Goal: Find specific page/section: Find specific page/section

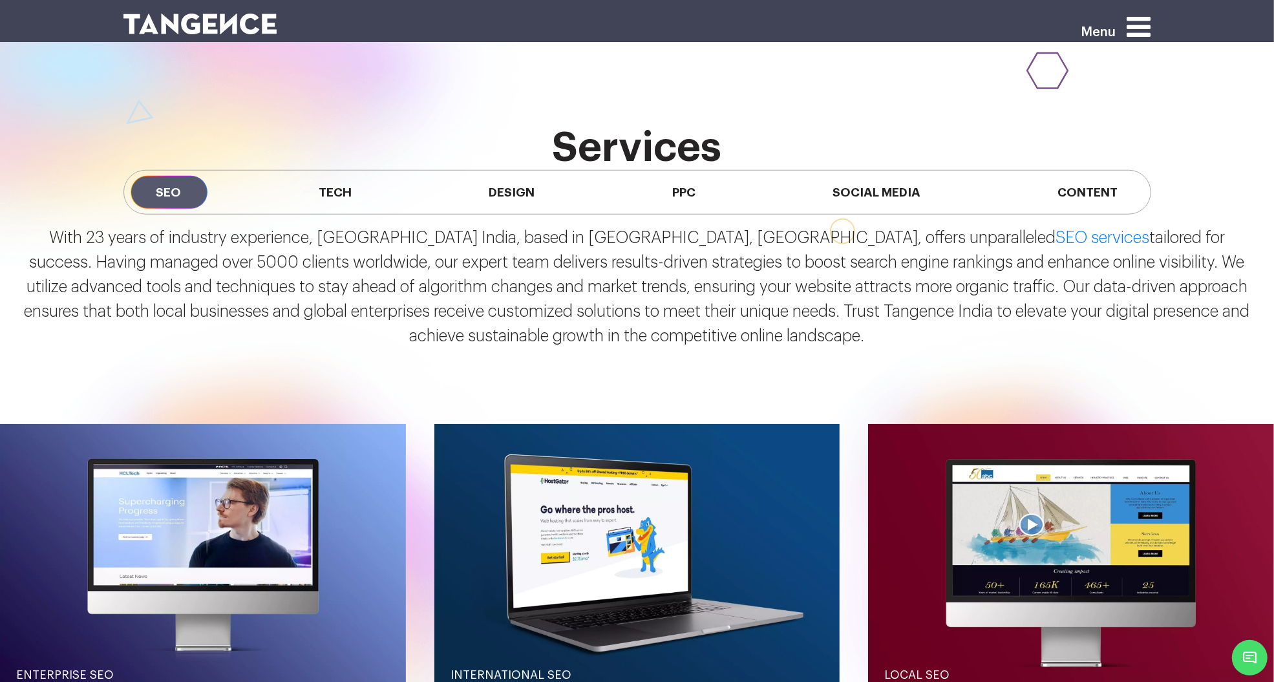
scroll to position [1250, 0]
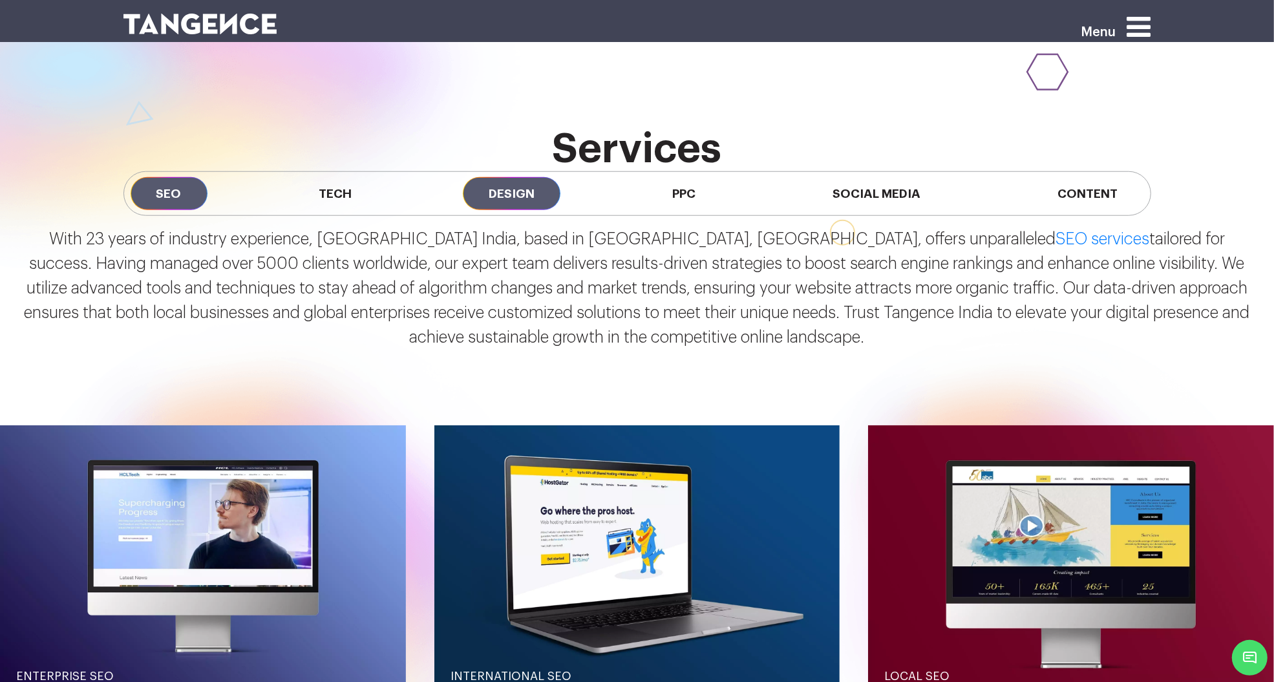
click at [531, 189] on span "Design" at bounding box center [512, 193] width 98 height 33
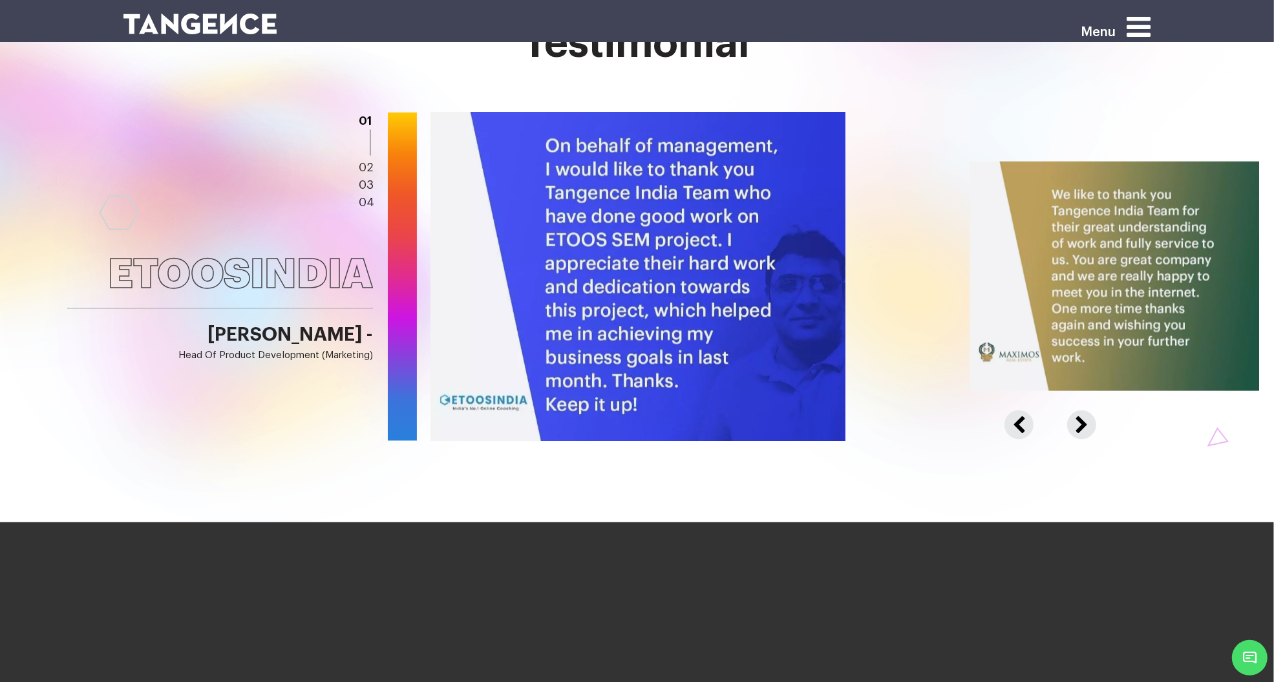
scroll to position [2159, 0]
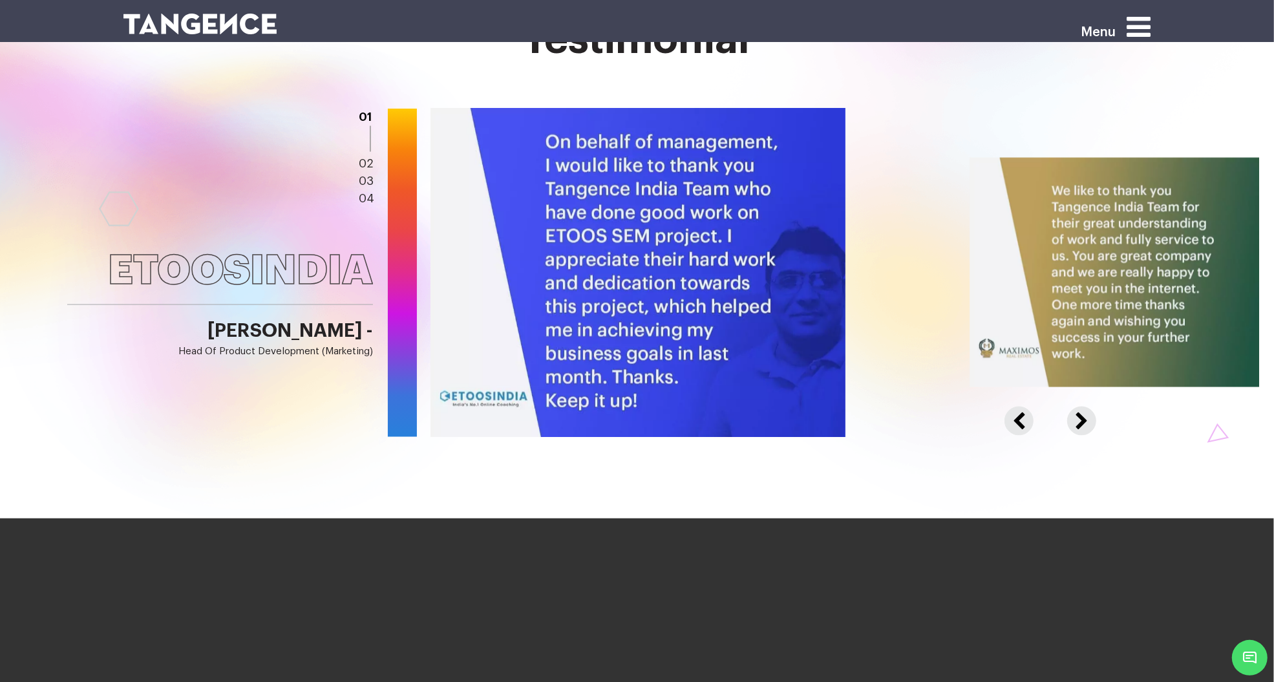
click at [1089, 417] on button "Next" at bounding box center [1080, 413] width 27 height 13
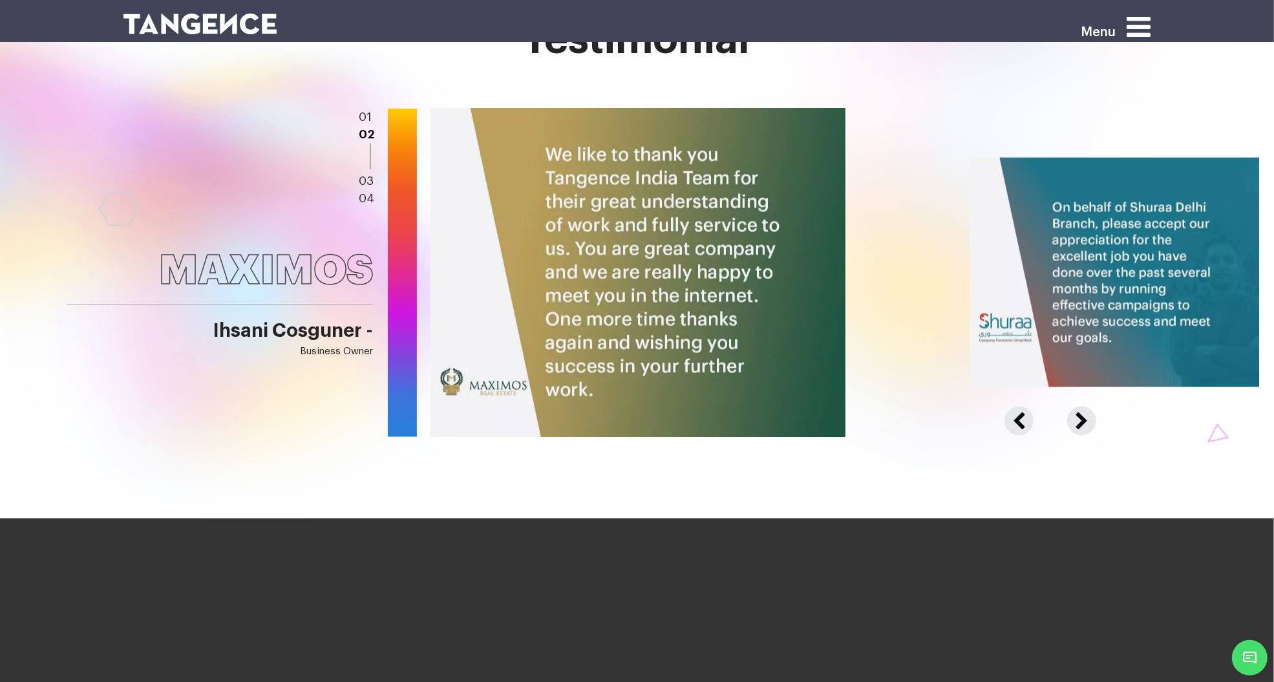
click at [1089, 417] on button "Next" at bounding box center [1080, 413] width 27 height 13
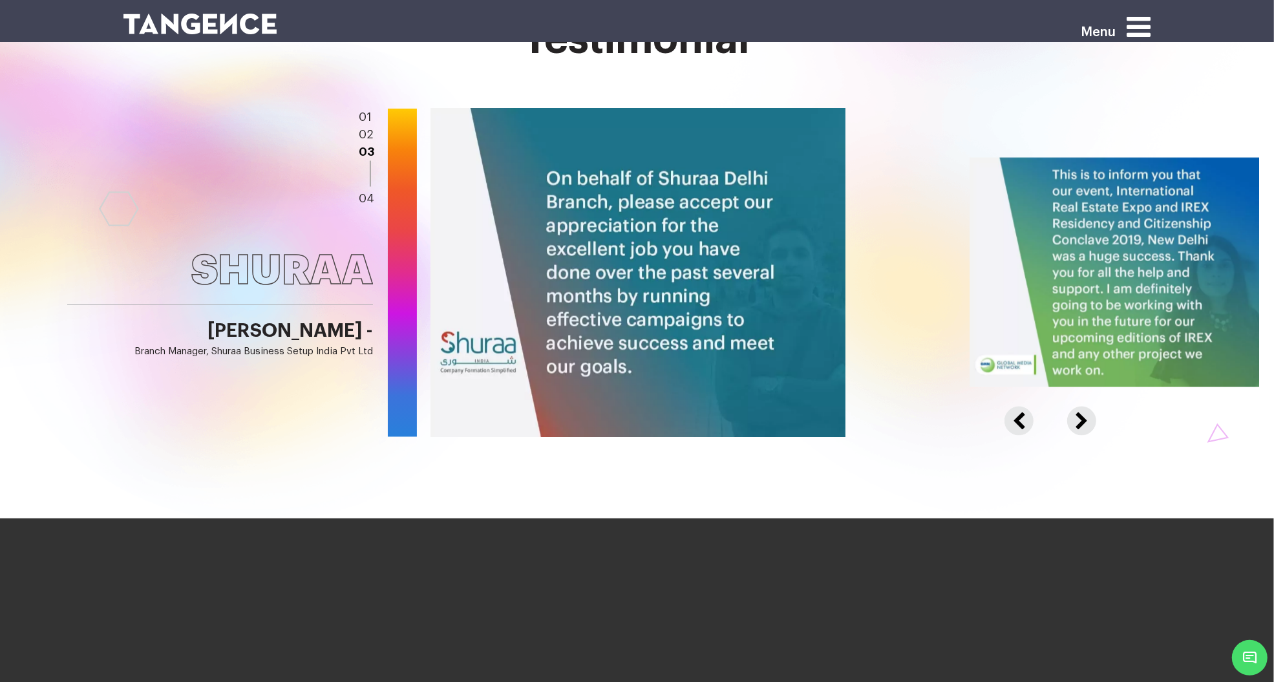
click at [1089, 417] on button "Next" at bounding box center [1080, 413] width 27 height 13
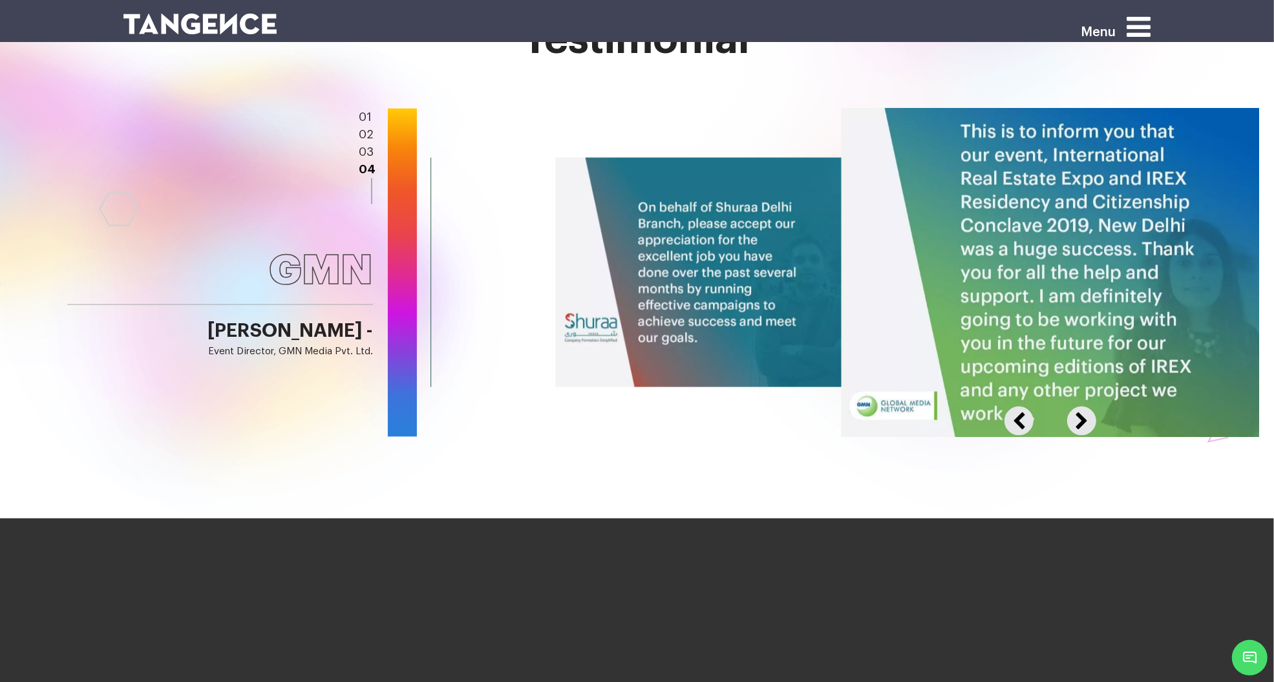
click at [1027, 420] on button "Previous" at bounding box center [1029, 413] width 48 height 13
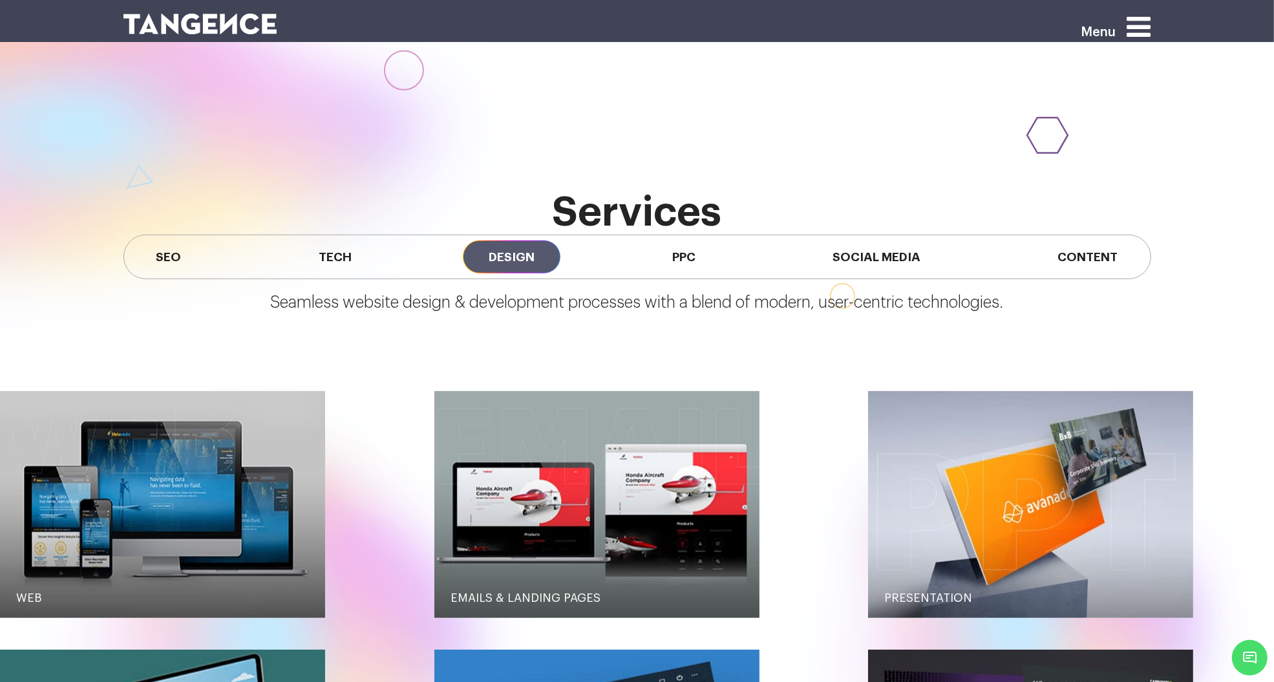
scroll to position [1187, 0]
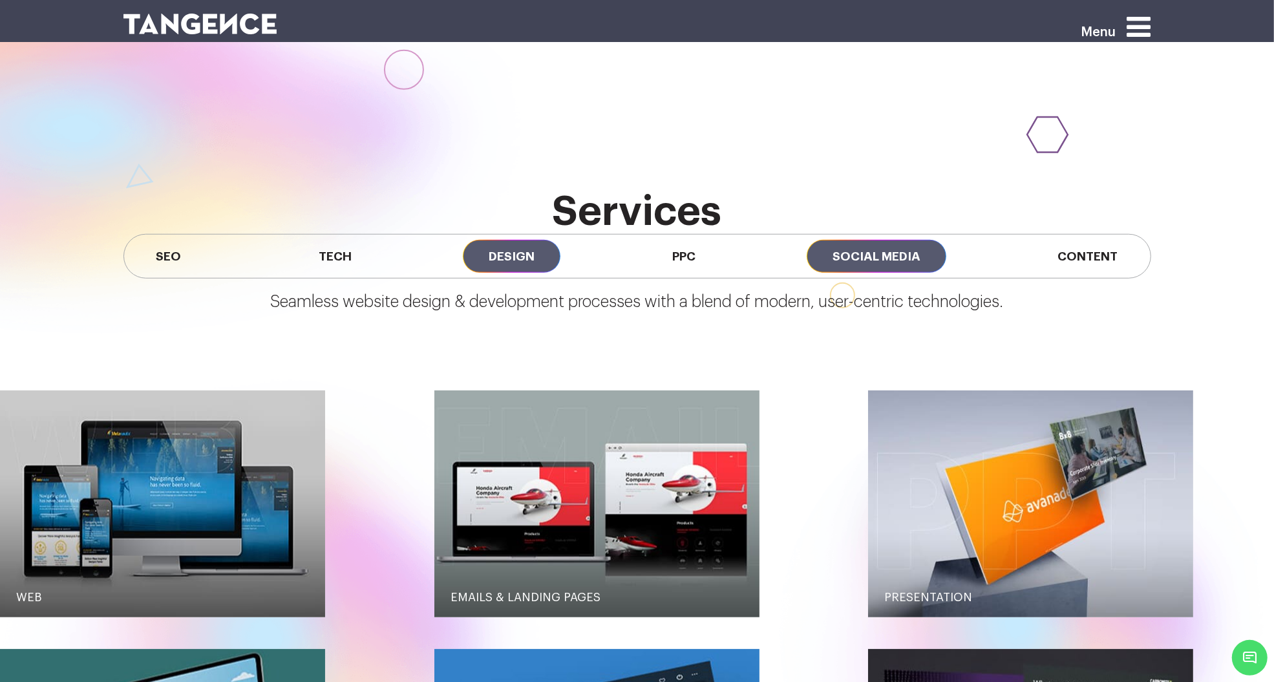
click at [890, 244] on span "Social Media" at bounding box center [877, 256] width 140 height 33
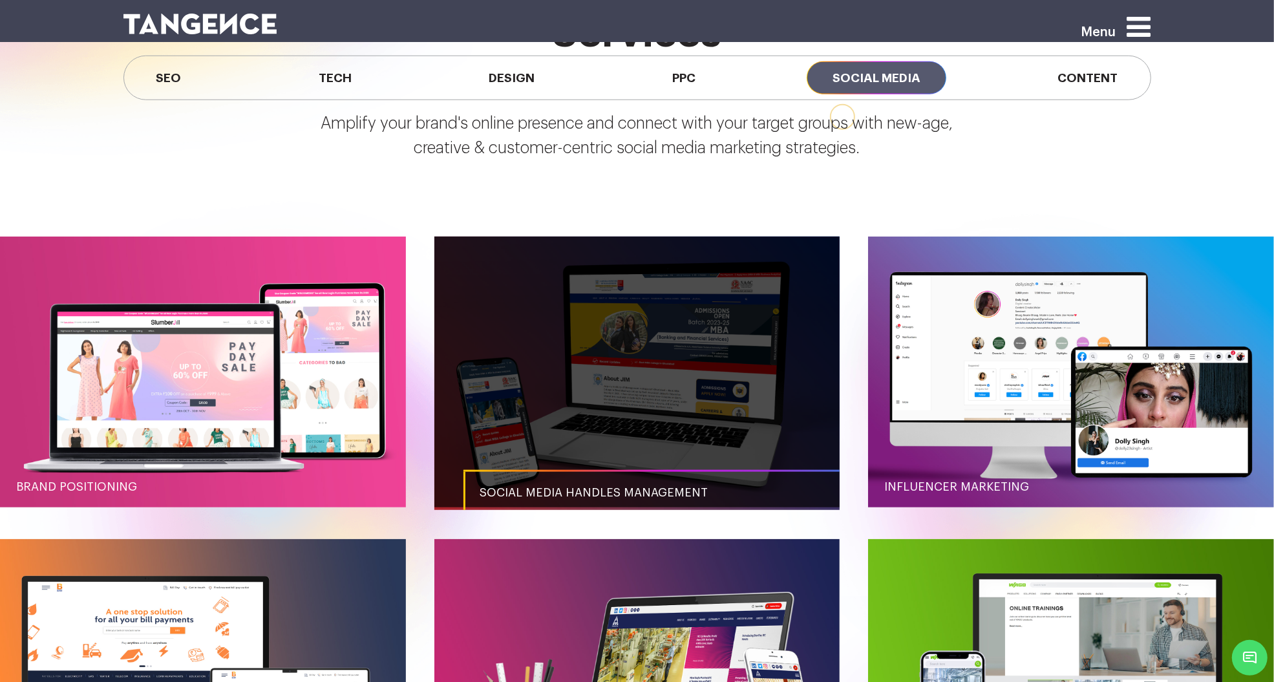
scroll to position [1365, 0]
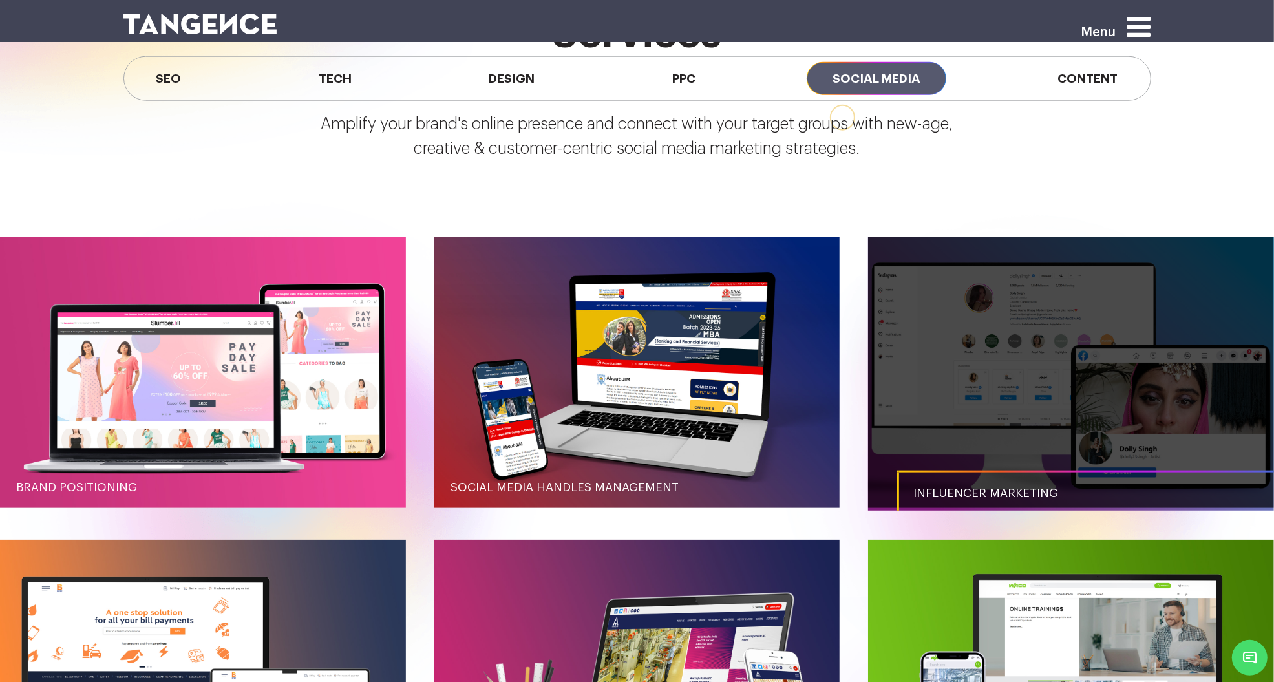
click at [959, 392] on link "button" at bounding box center [1071, 372] width 406 height 271
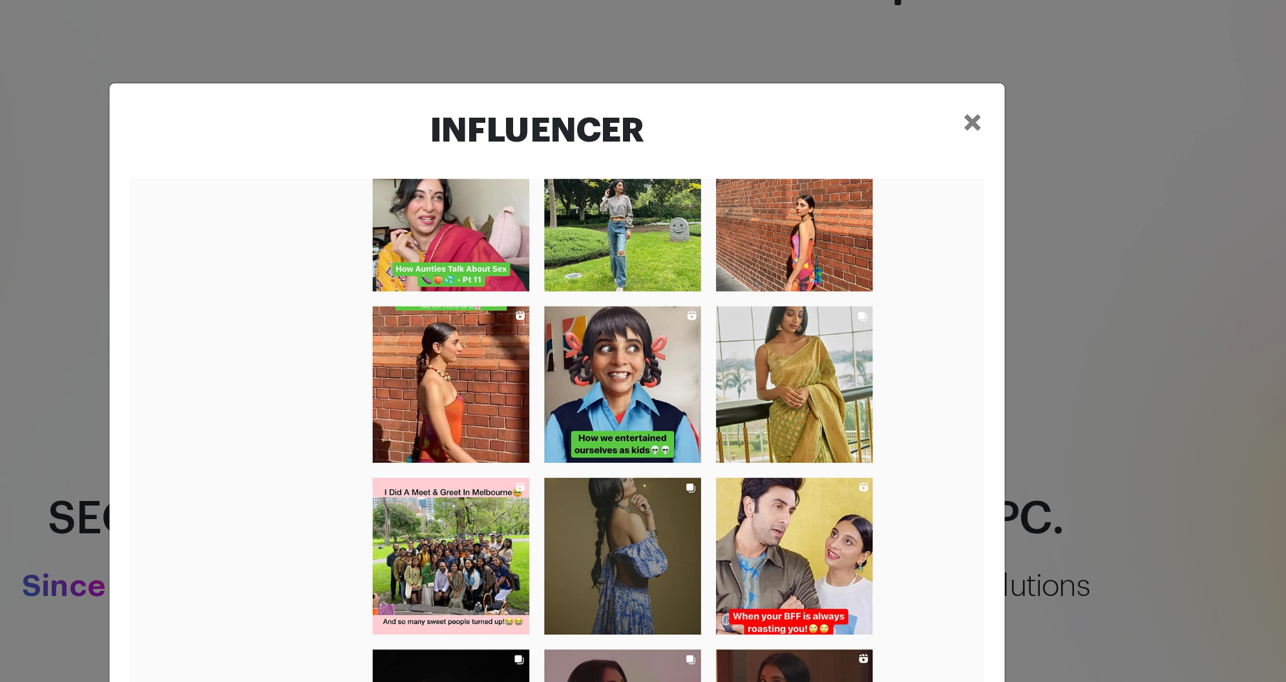
scroll to position [528, 0]
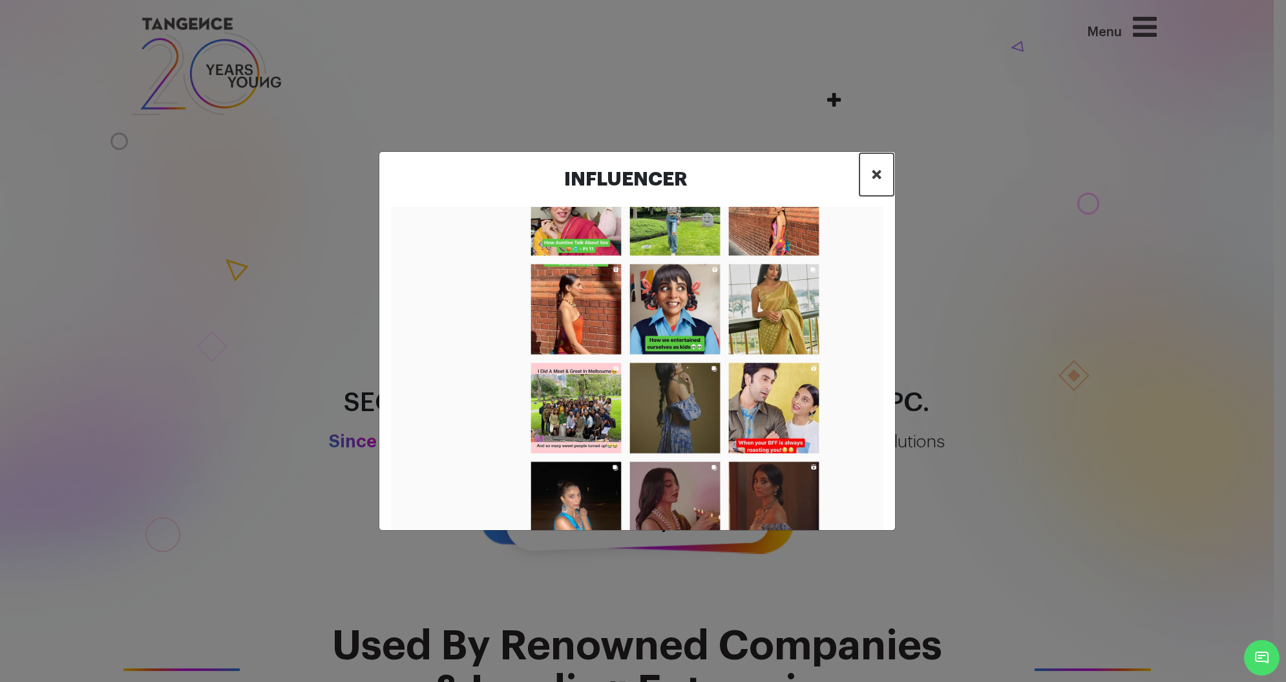
click at [880, 176] on span "×" at bounding box center [876, 174] width 11 height 19
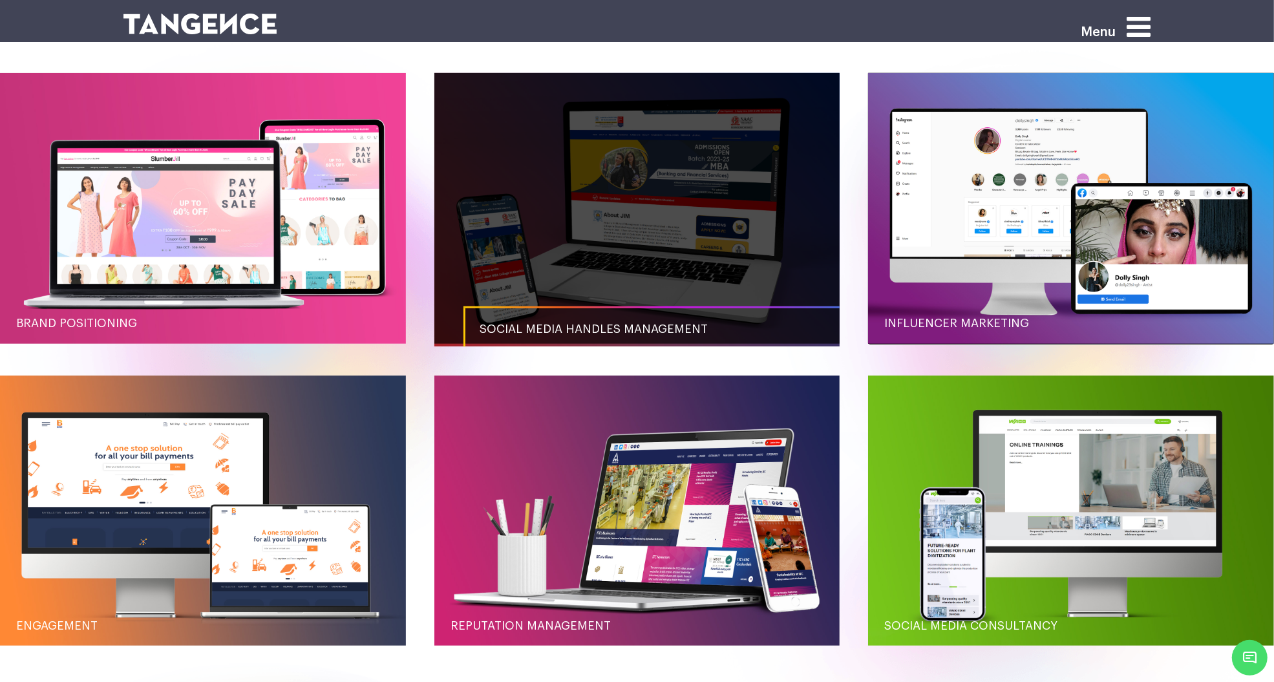
scroll to position [1526, 0]
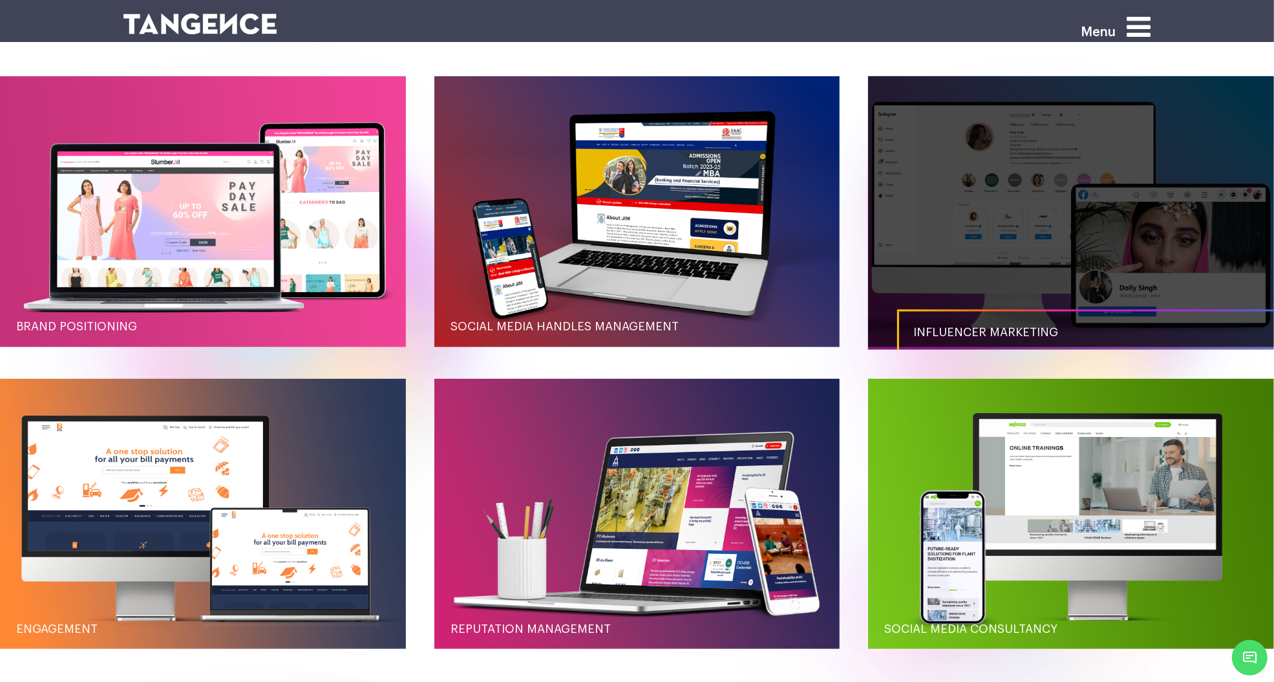
click at [950, 208] on link "button" at bounding box center [1071, 211] width 406 height 271
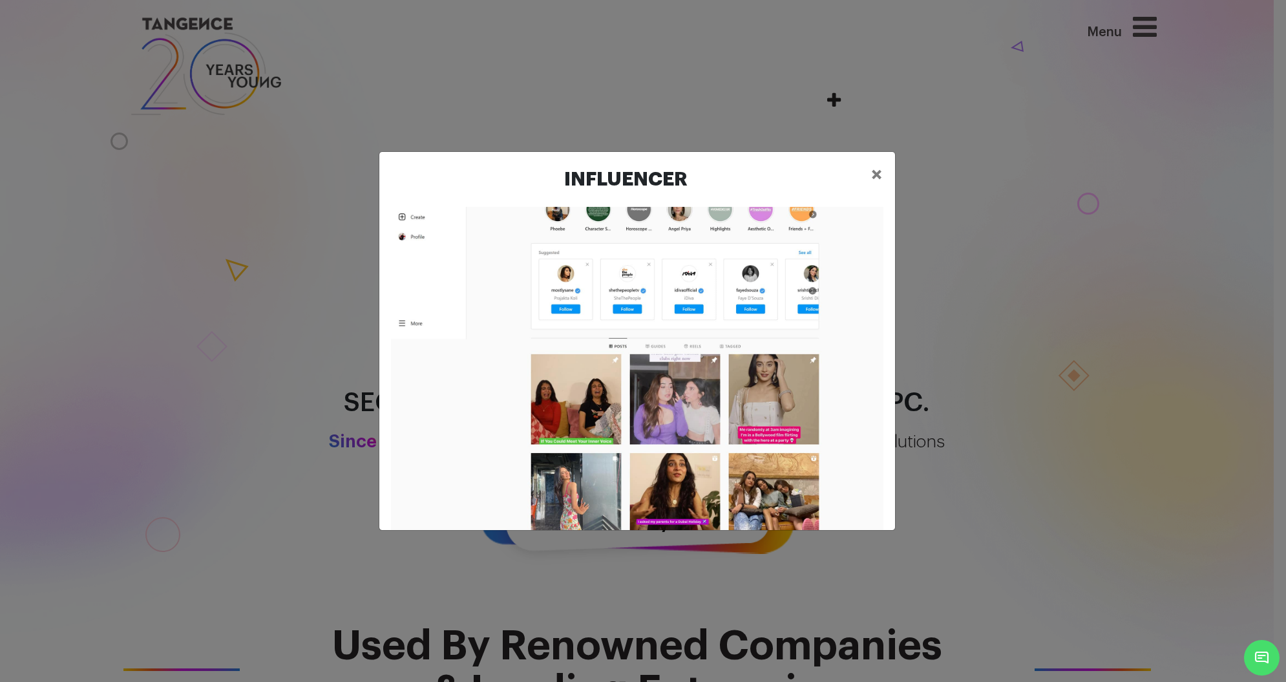
scroll to position [0, 0]
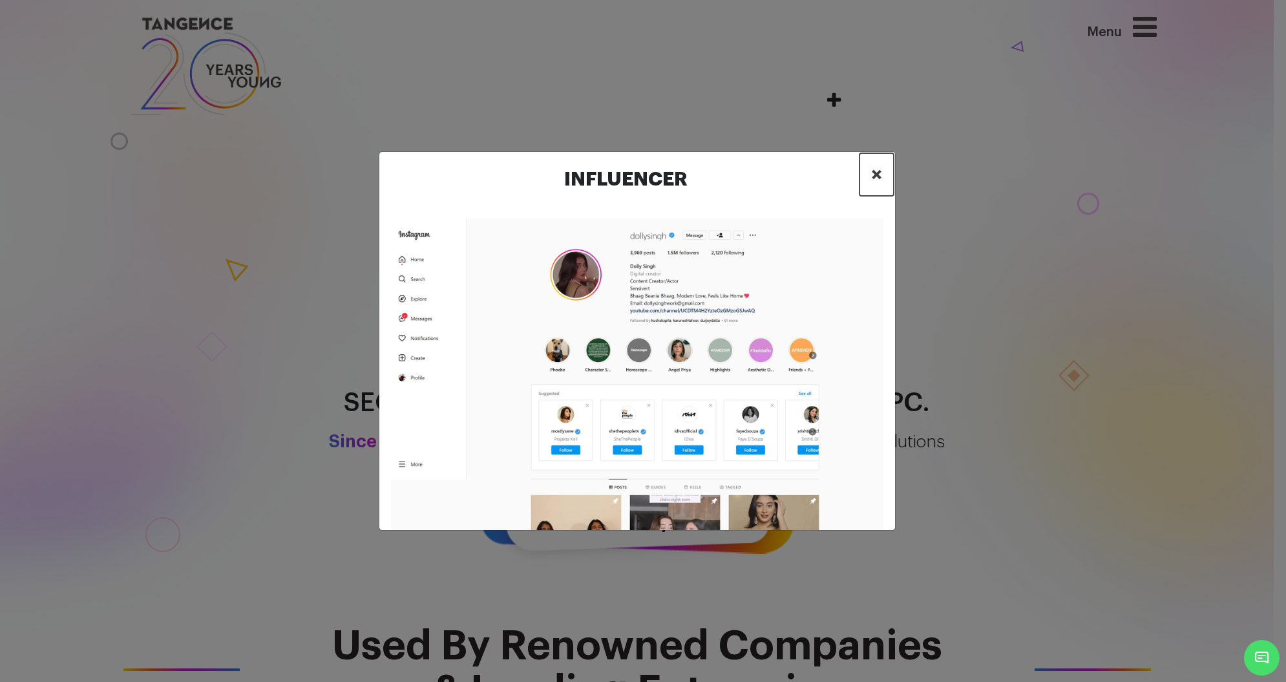
click at [879, 169] on span "×" at bounding box center [876, 174] width 11 height 19
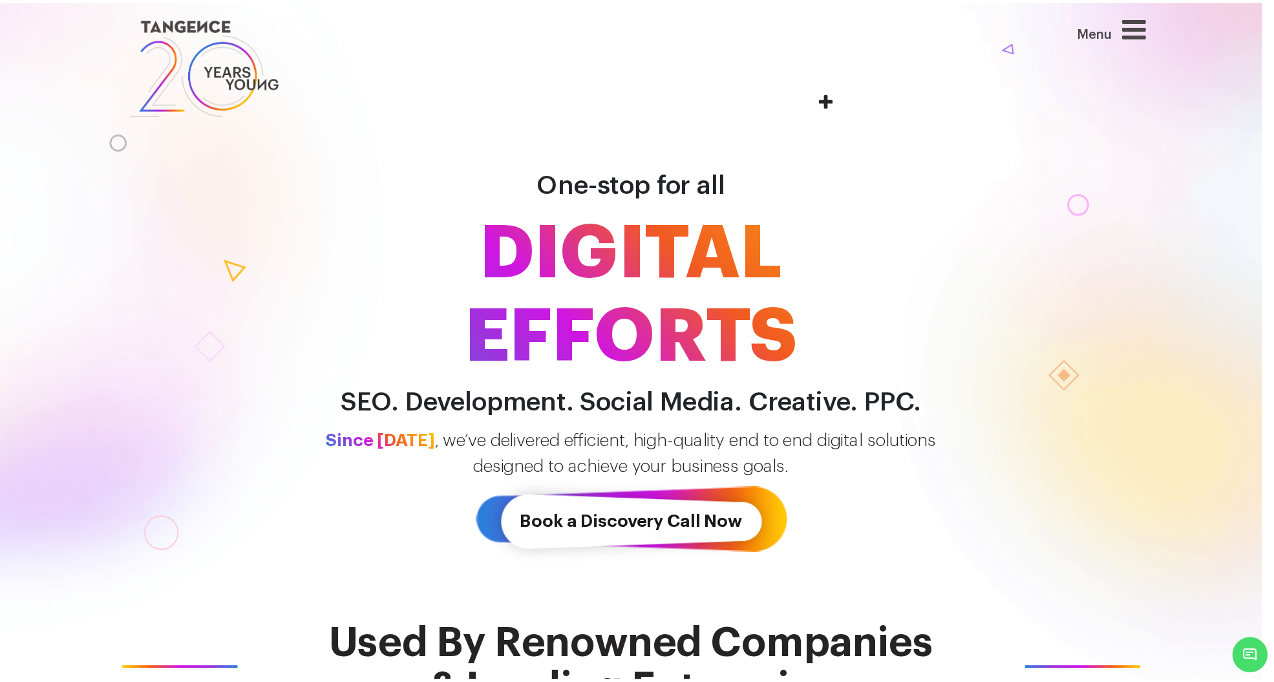
scroll to position [1396, 0]
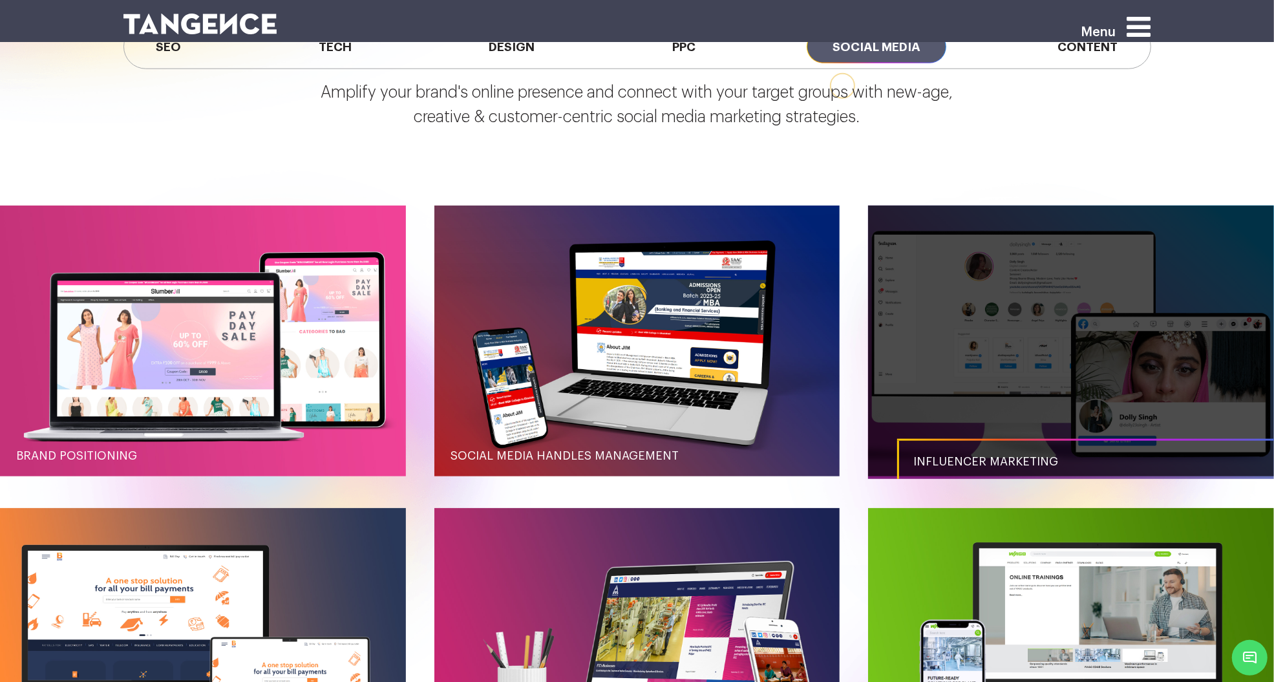
click at [1093, 372] on link "button" at bounding box center [1071, 341] width 406 height 271
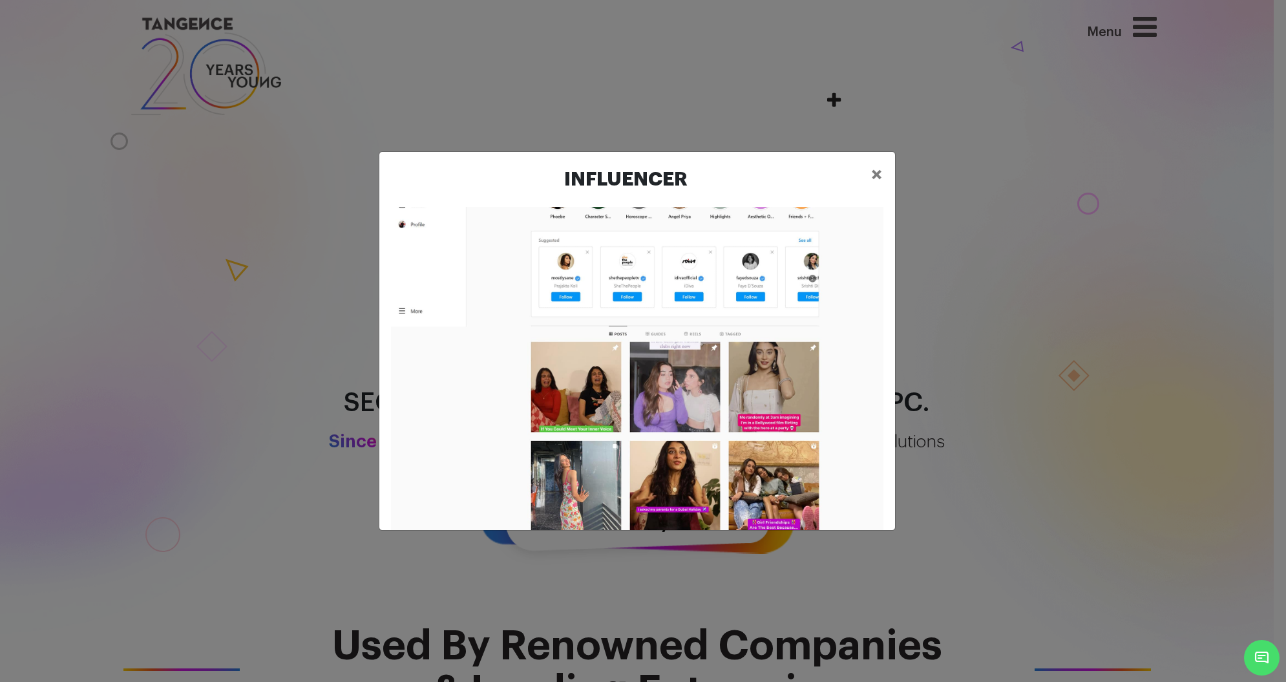
scroll to position [0, 0]
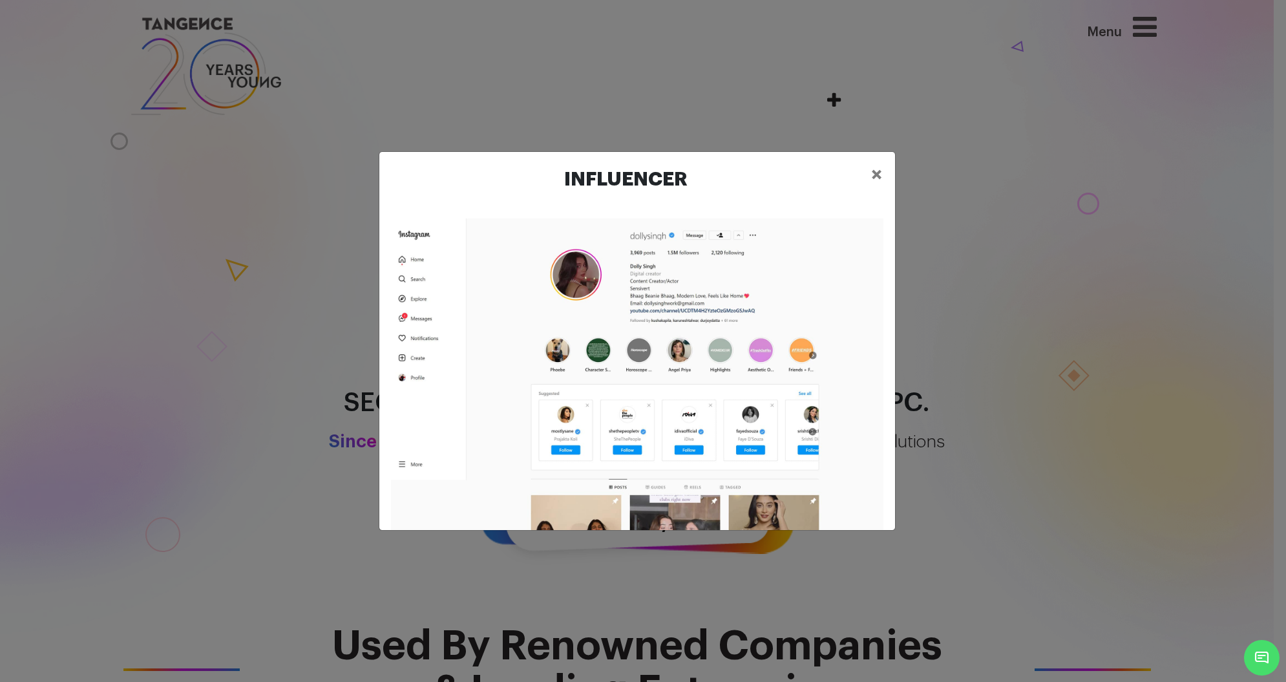
click at [1048, 421] on div "Influencer ×" at bounding box center [643, 341] width 1286 height 682
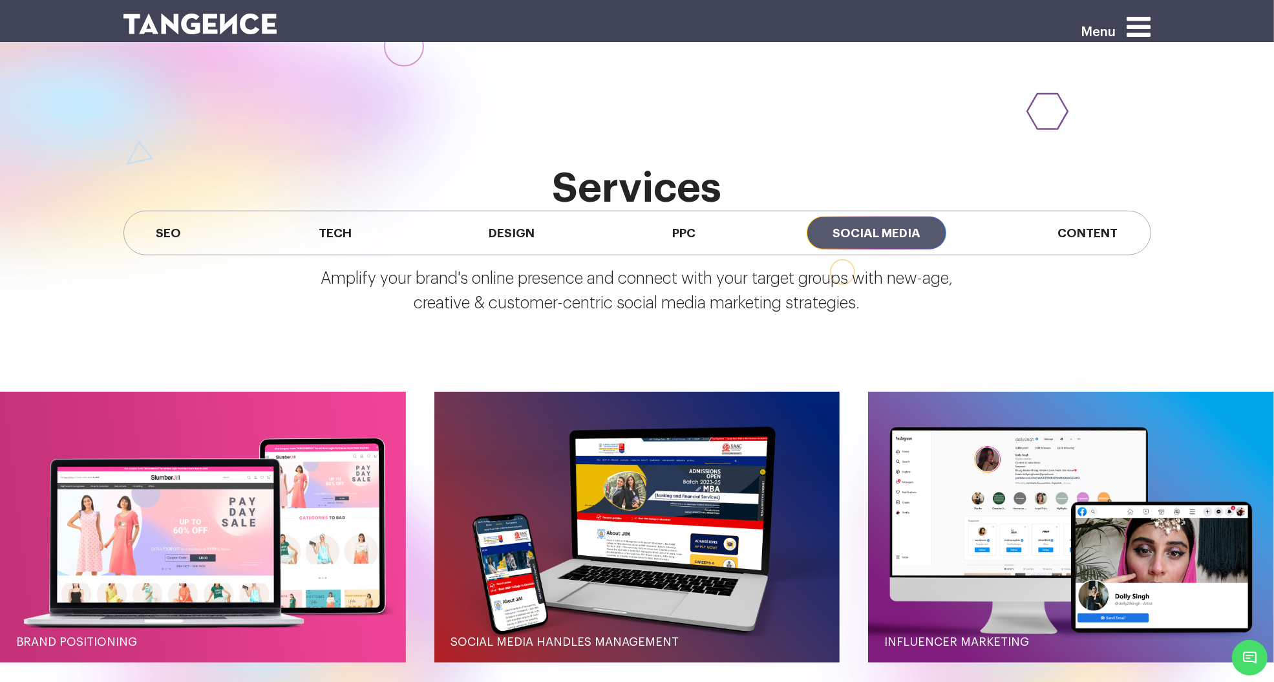
scroll to position [1209, 0]
